Goal: Information Seeking & Learning: Learn about a topic

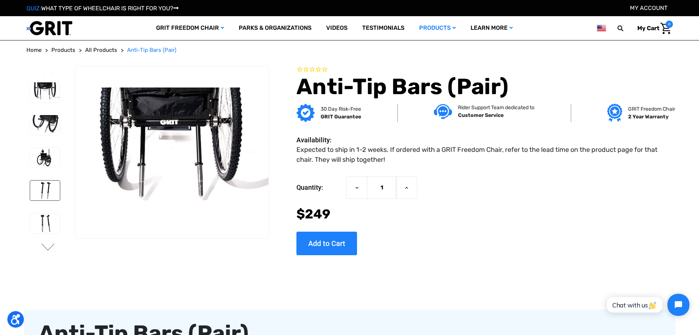
click at [48, 188] on img at bounding box center [45, 190] width 30 height 20
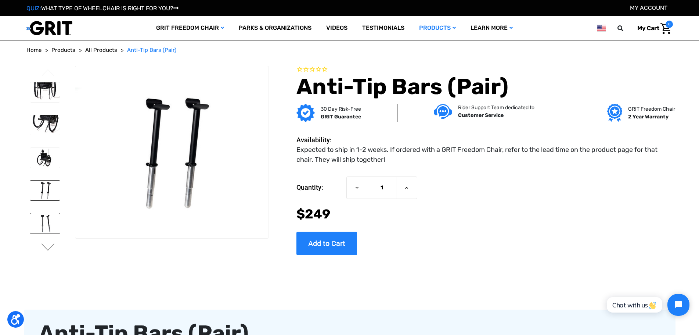
click at [46, 220] on img at bounding box center [45, 223] width 30 height 20
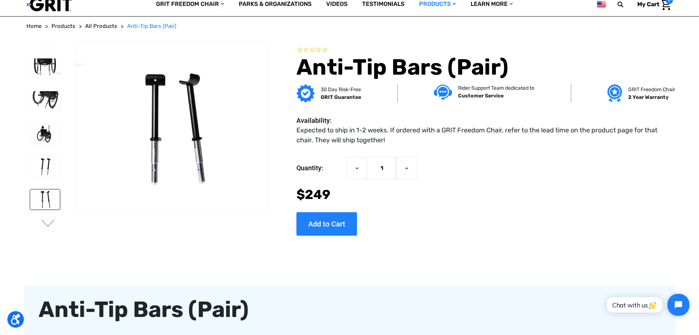
scroll to position [37, 0]
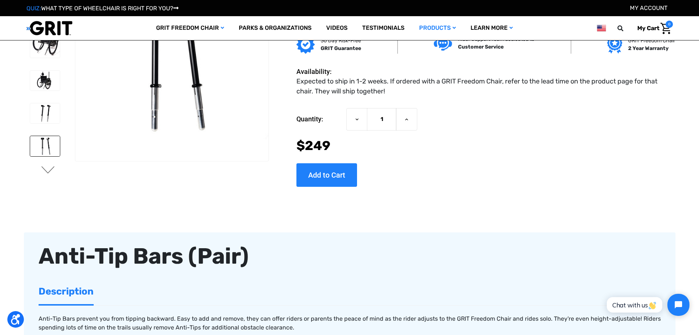
click at [50, 174] on button "Next" at bounding box center [47, 170] width 15 height 9
click at [54, 147] on img at bounding box center [45, 146] width 30 height 20
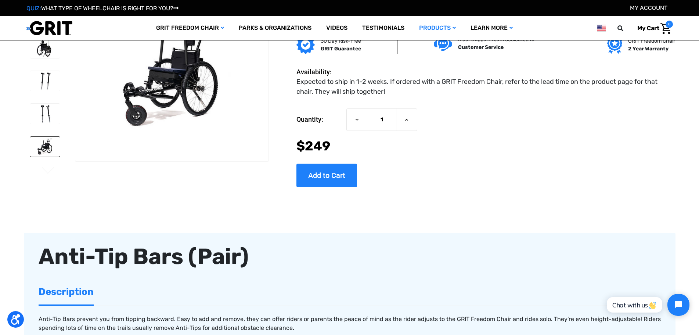
scroll to position [0, 0]
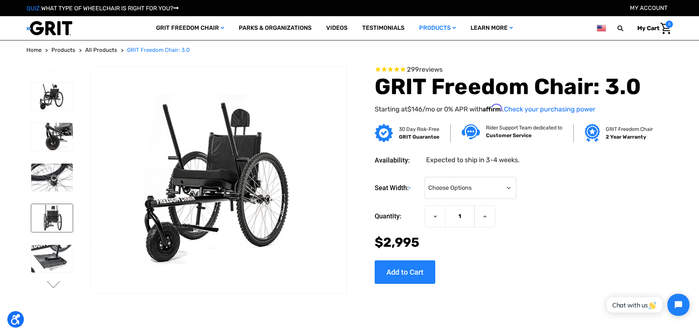
click at [57, 222] on img at bounding box center [52, 218] width 42 height 28
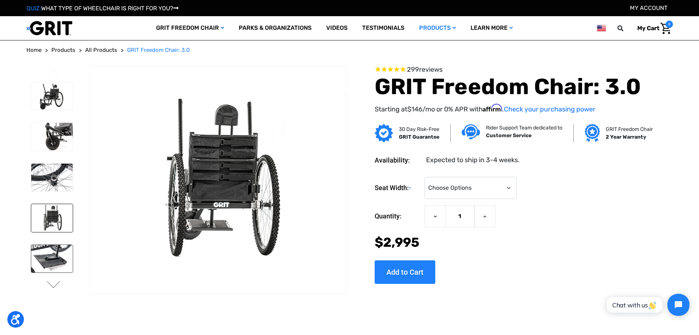
click at [55, 262] on img at bounding box center [52, 259] width 42 height 28
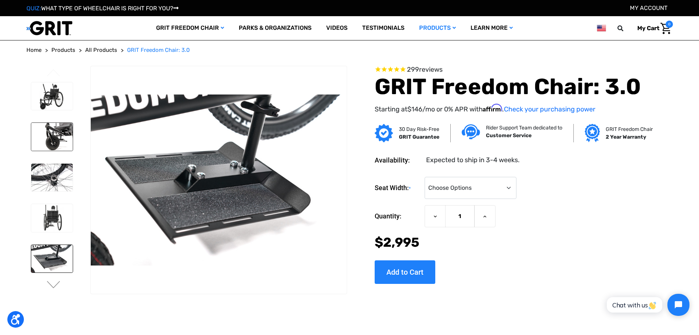
click at [57, 137] on img at bounding box center [52, 137] width 42 height 28
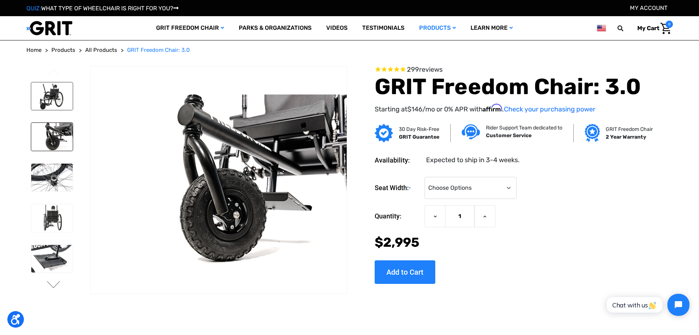
click at [59, 99] on img at bounding box center [52, 96] width 42 height 28
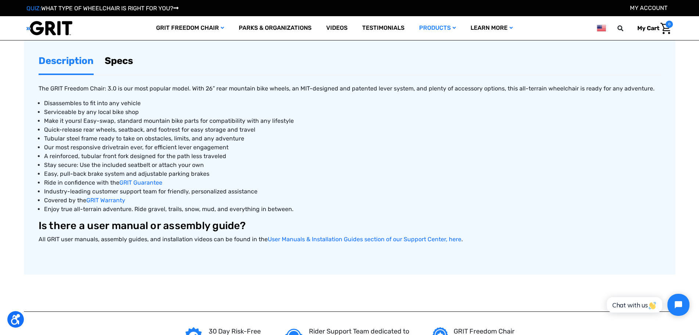
scroll to position [404, 0]
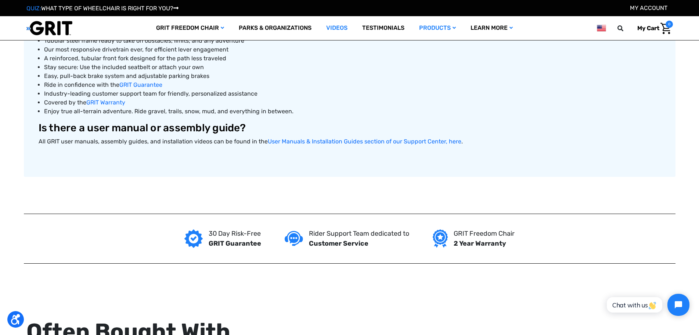
click at [338, 32] on link "Videos" at bounding box center [337, 28] width 36 height 24
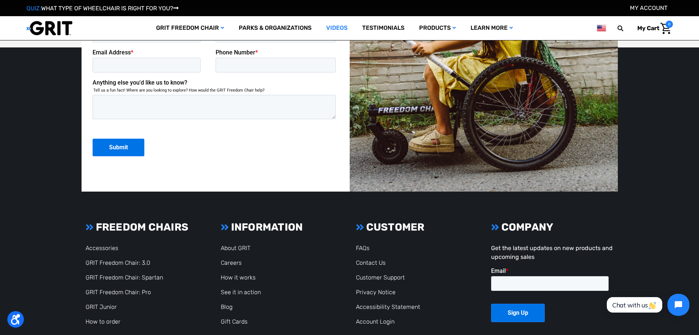
scroll to position [1291, 0]
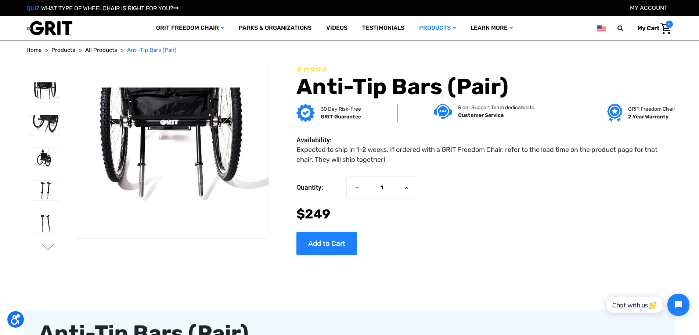
click at [40, 122] on img at bounding box center [45, 125] width 30 height 20
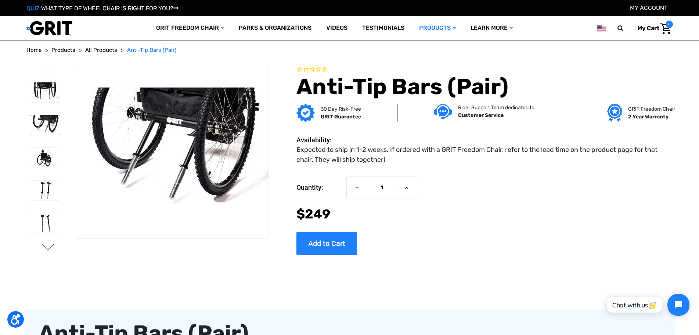
click at [47, 244] on button "Next" at bounding box center [47, 247] width 15 height 9
click at [182, 144] on figure at bounding box center [172, 152] width 194 height 173
click at [34, 131] on img at bounding box center [45, 125] width 30 height 20
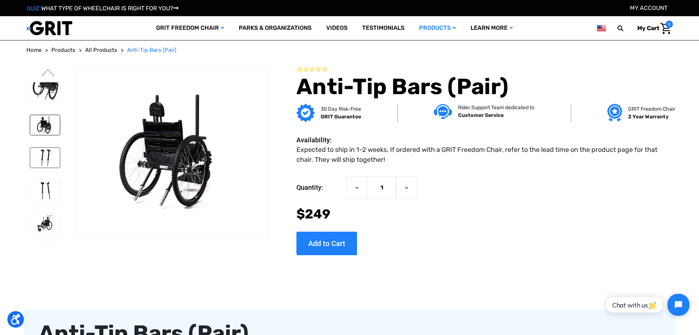
click at [48, 162] on img at bounding box center [45, 158] width 30 height 20
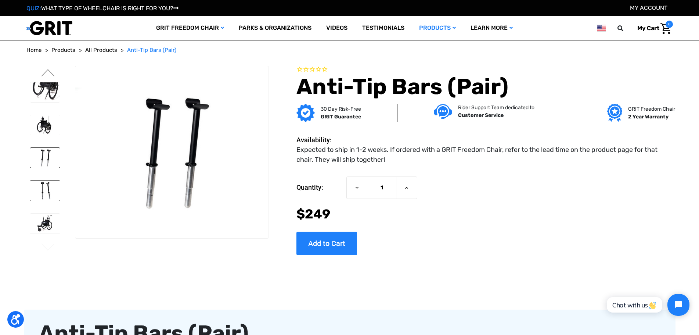
click at [53, 190] on img at bounding box center [45, 190] width 30 height 20
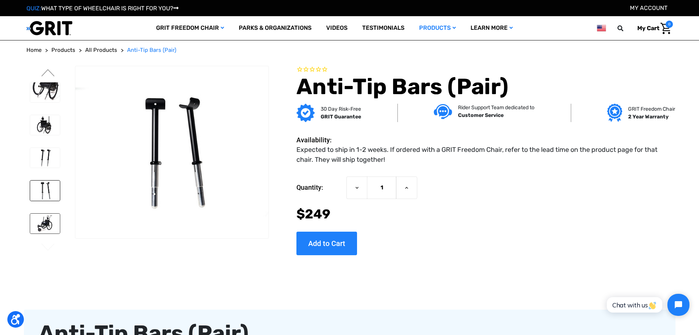
click at [52, 222] on img at bounding box center [45, 223] width 30 height 20
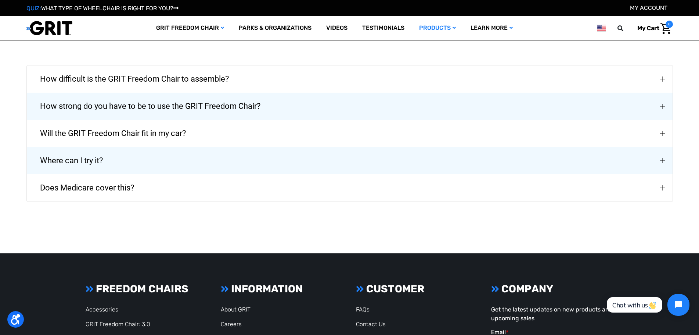
scroll to position [1322, 0]
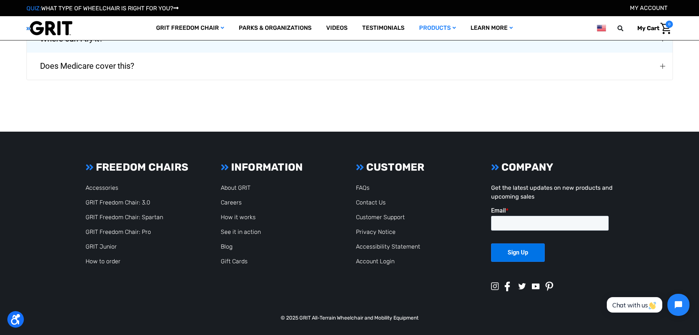
click at [140, 60] on span "Does Medicare cover this?" at bounding box center [87, 66] width 116 height 26
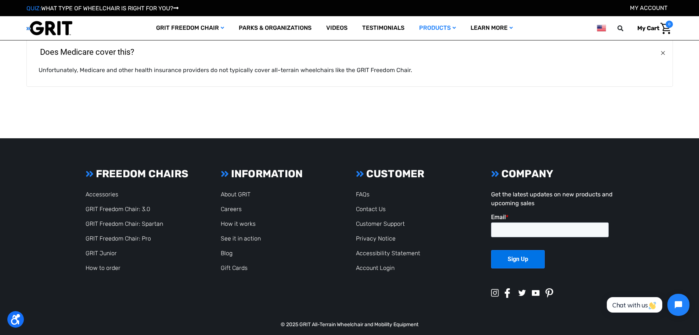
scroll to position [1345, 0]
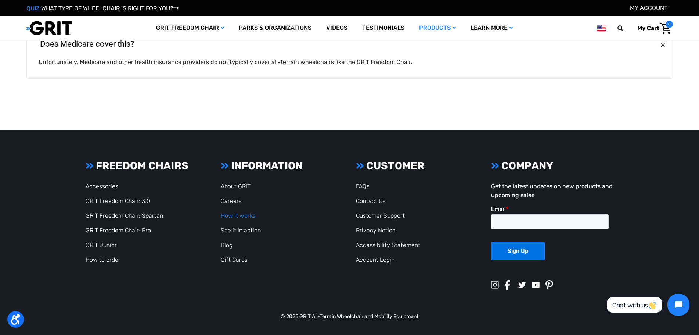
click at [240, 215] on link "How it works" at bounding box center [238, 215] width 35 height 7
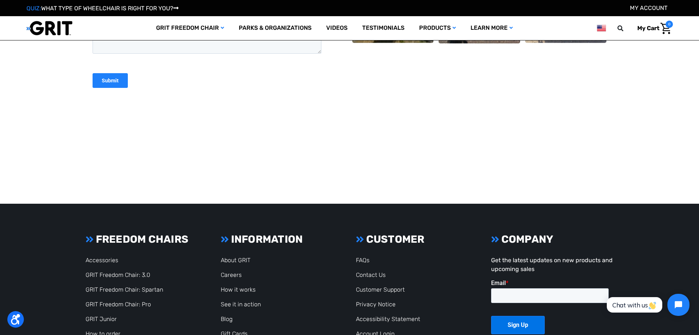
scroll to position [1580, 0]
